Goal: Share content: Share content

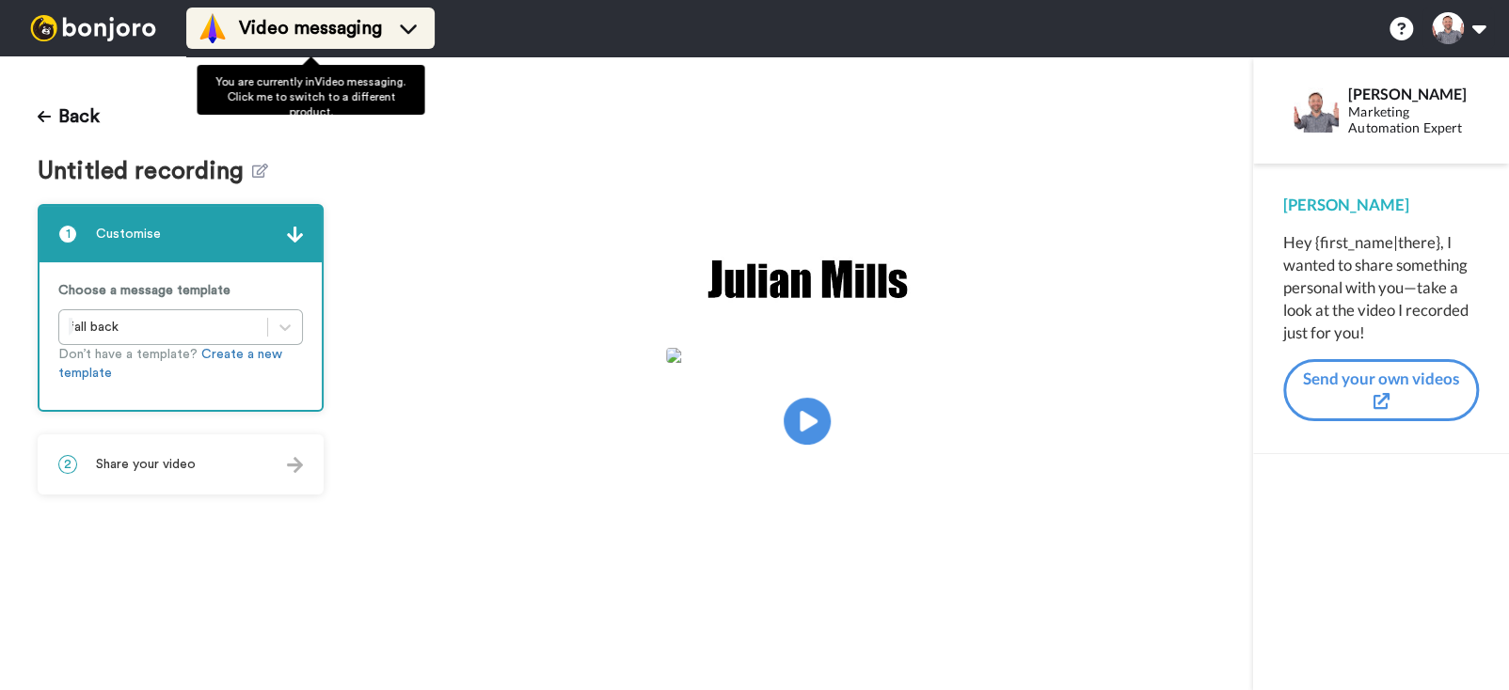
click at [277, 22] on span "Video messaging" at bounding box center [310, 28] width 143 height 26
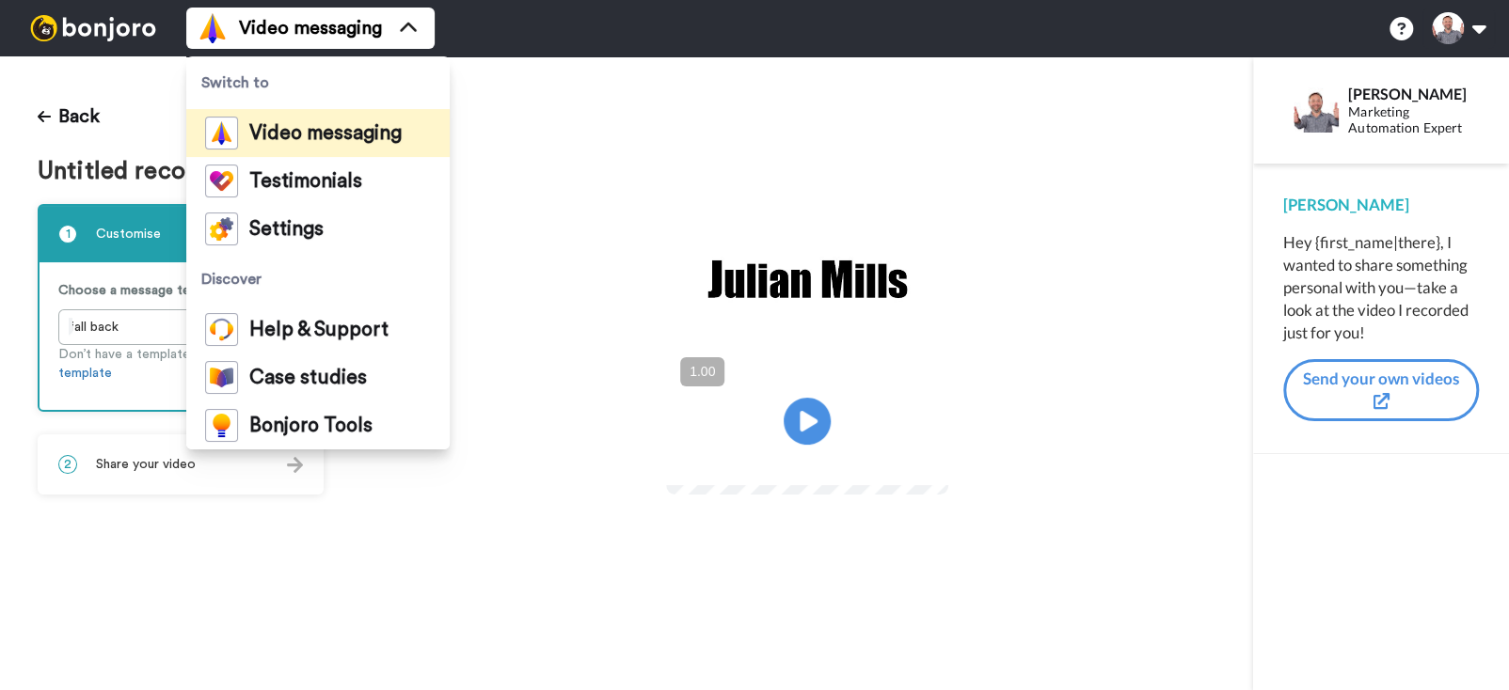
drag, startPoint x: 301, startPoint y: 38, endPoint x: 340, endPoint y: 50, distance: 41.4
click at [301, 38] on span "Video messaging" at bounding box center [310, 28] width 143 height 26
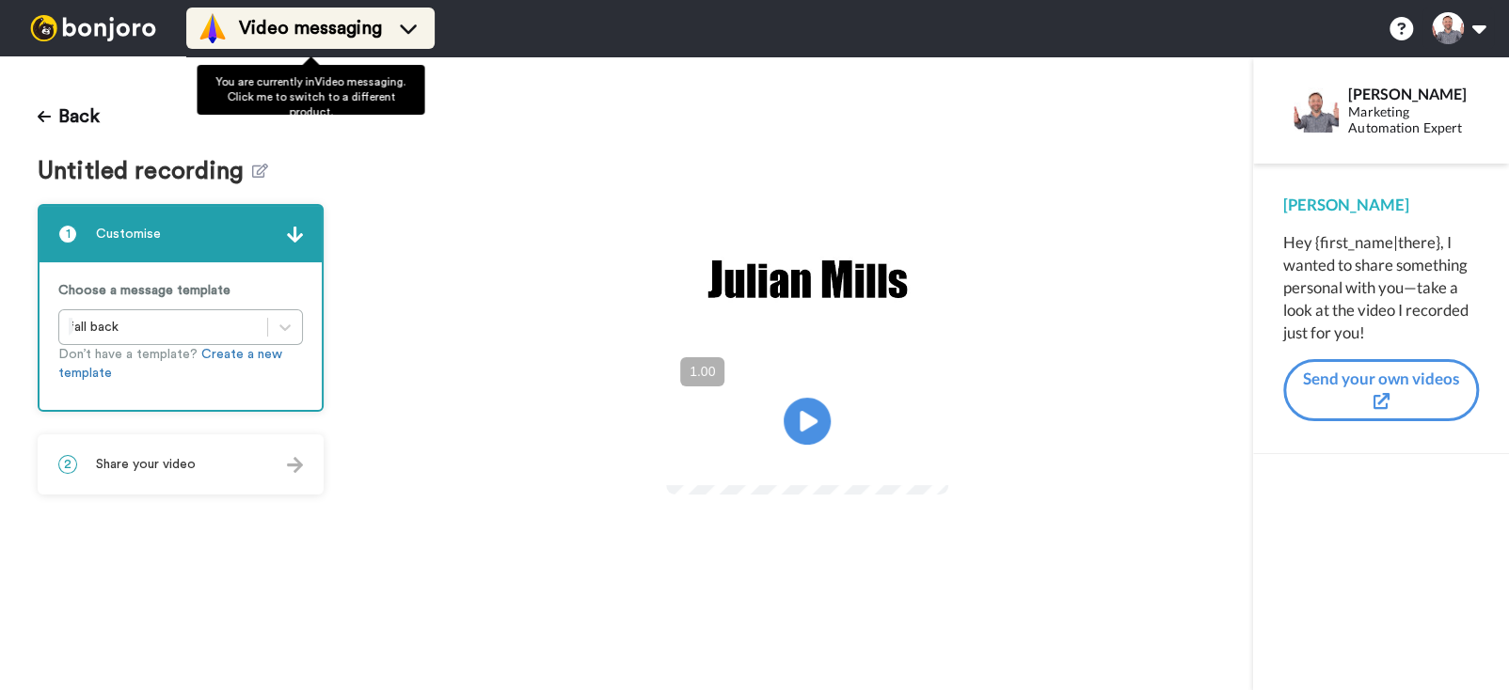
click at [309, 37] on span "Video messaging" at bounding box center [310, 28] width 143 height 26
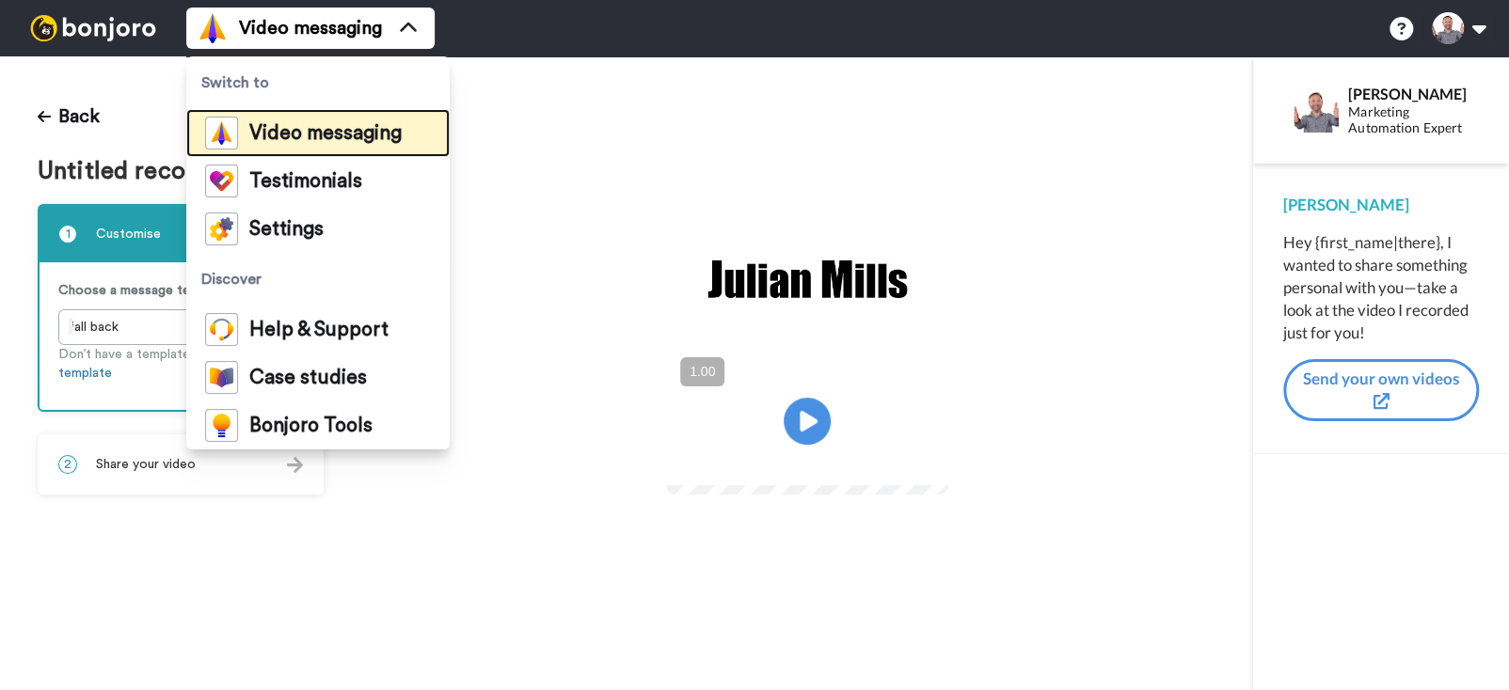
click at [315, 146] on div "Video messaging" at bounding box center [303, 133] width 197 height 33
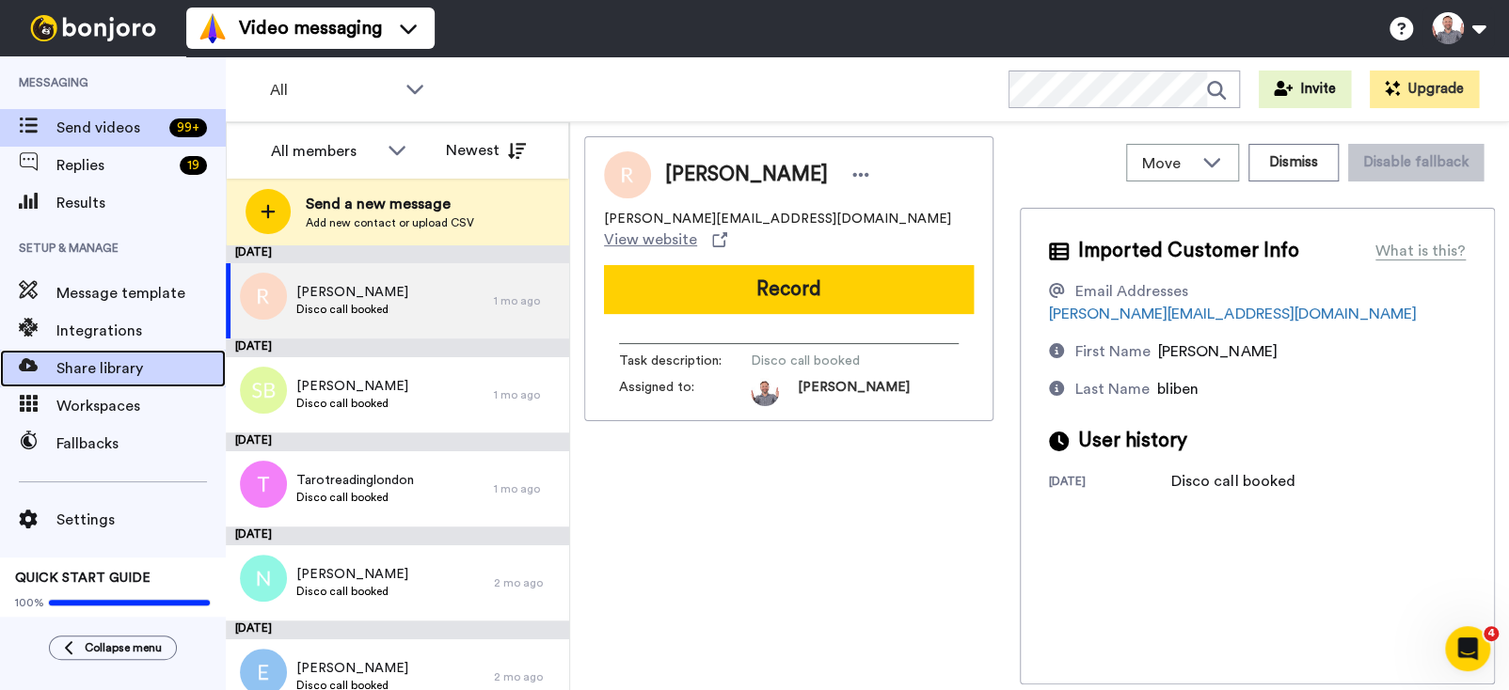
click at [108, 357] on span "Share library" at bounding box center [140, 368] width 169 height 23
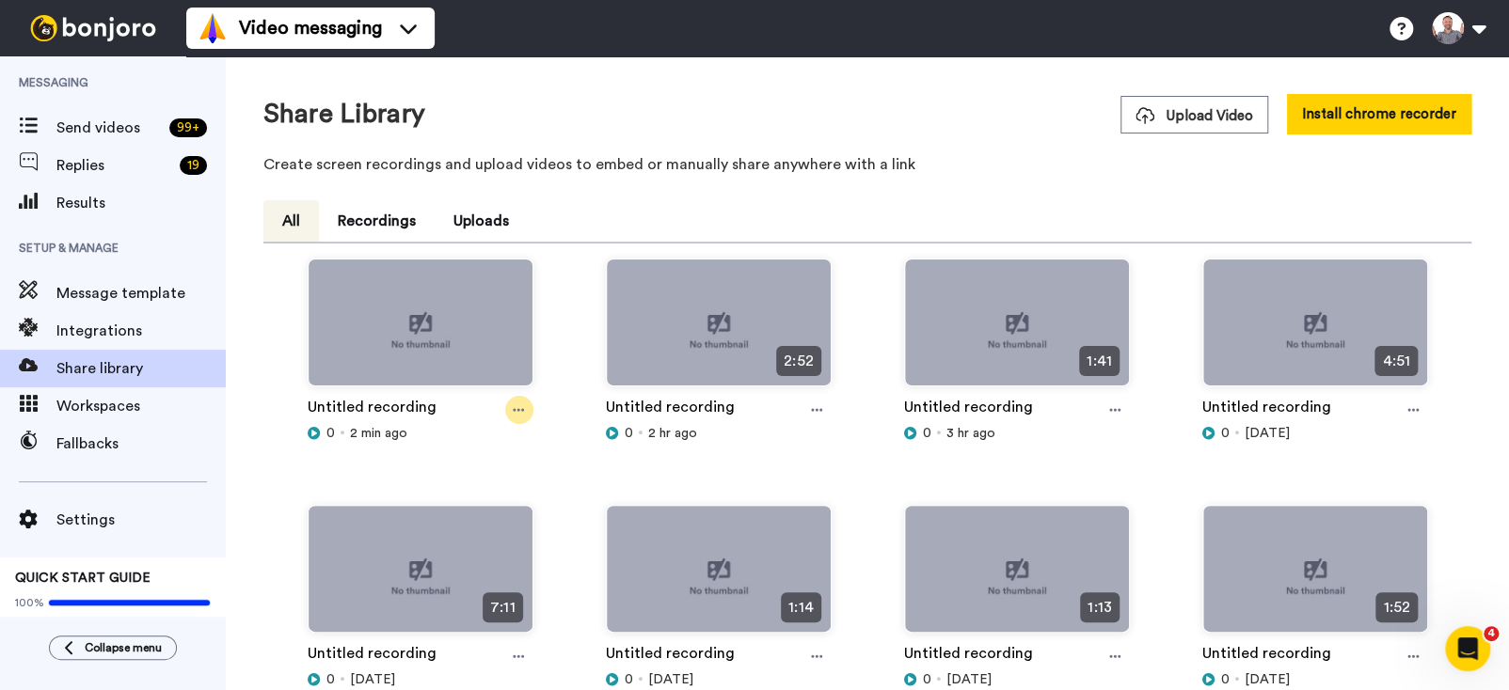
click at [509, 410] on div at bounding box center [519, 410] width 28 height 28
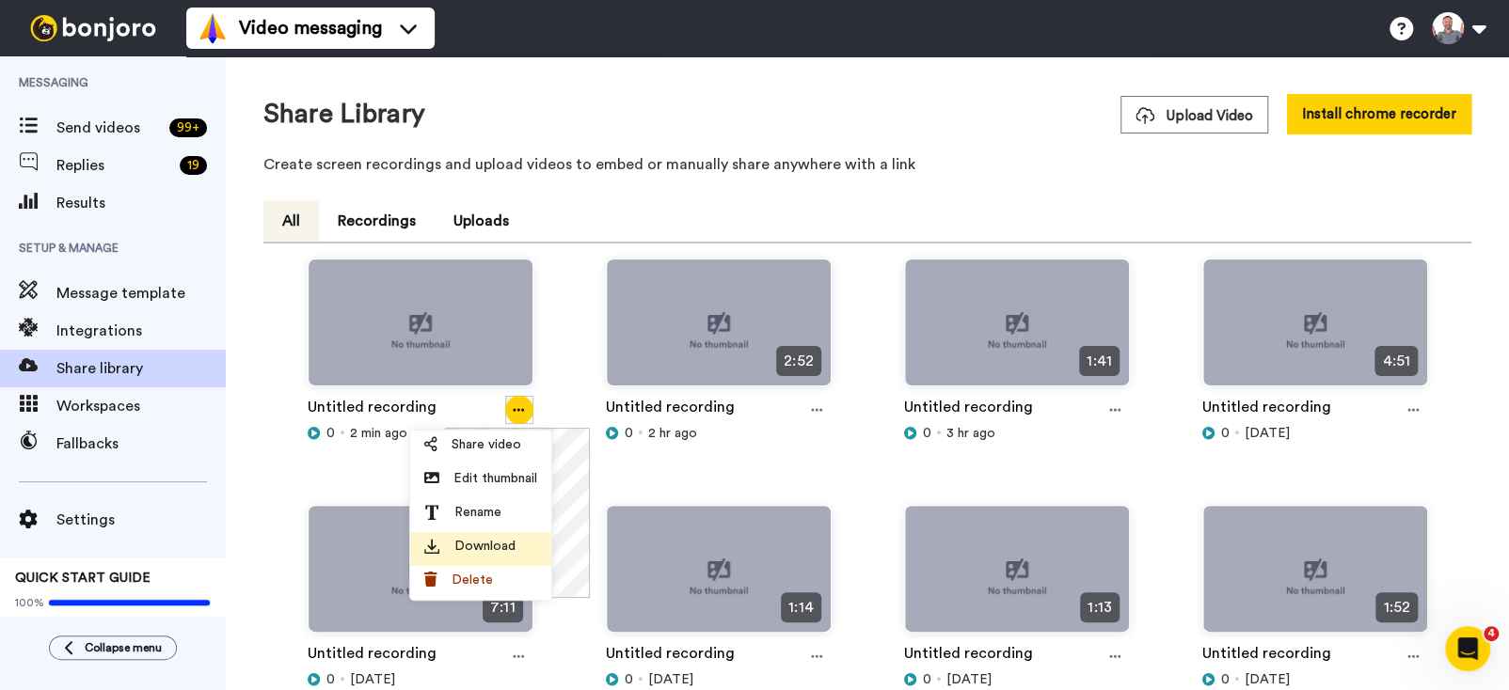
click at [486, 545] on span "Download" at bounding box center [484, 546] width 61 height 19
